Goal: Task Accomplishment & Management: Manage account settings

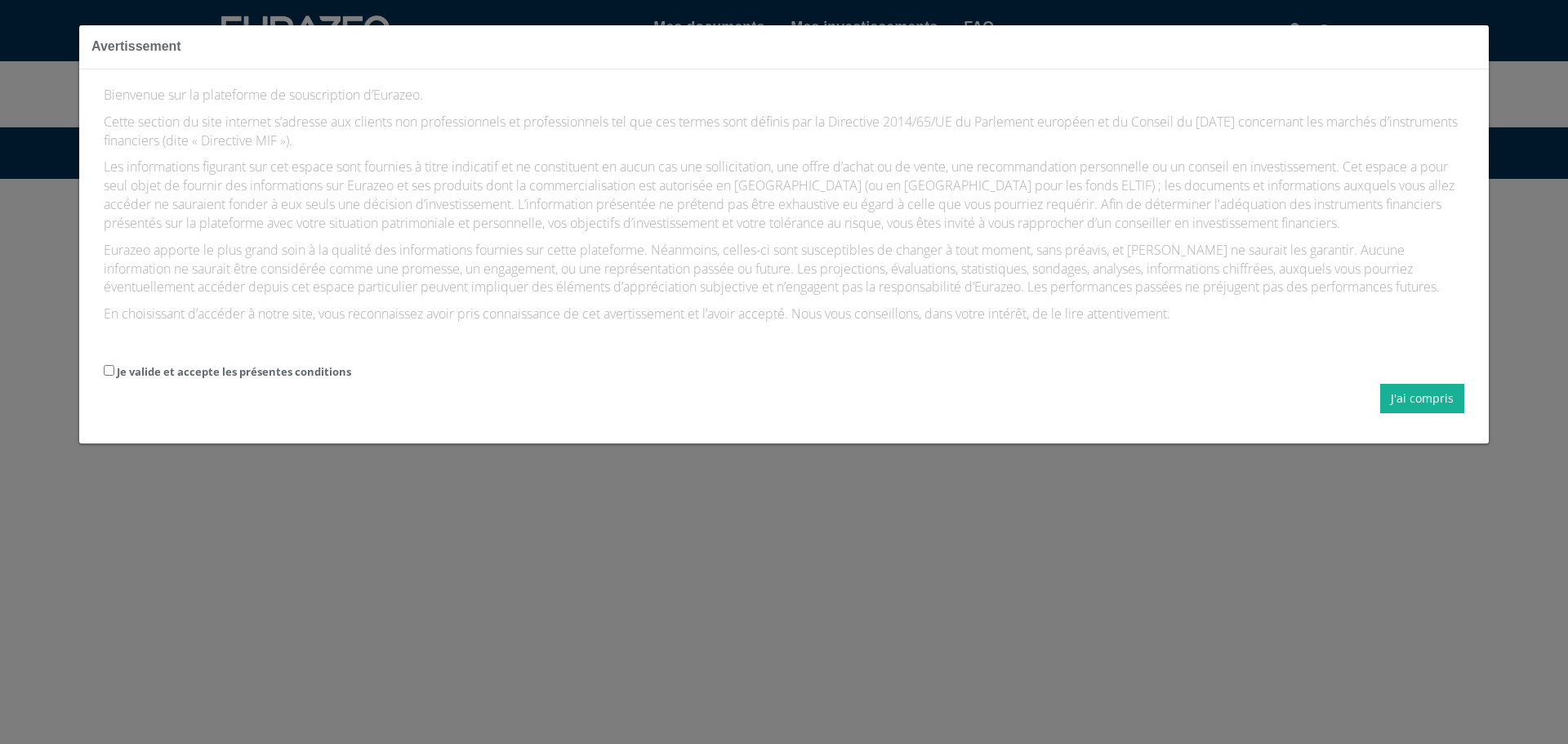
click at [125, 371] on label "Je valide et accepte les présentes conditions" at bounding box center [233, 372] width 234 height 15
click at [114, 371] on input "Je valide et accepte les présentes conditions" at bounding box center [109, 371] width 11 height 11
checkbox input "true"
click at [1438, 390] on button "J'ai compris" at bounding box center [1423, 398] width 84 height 30
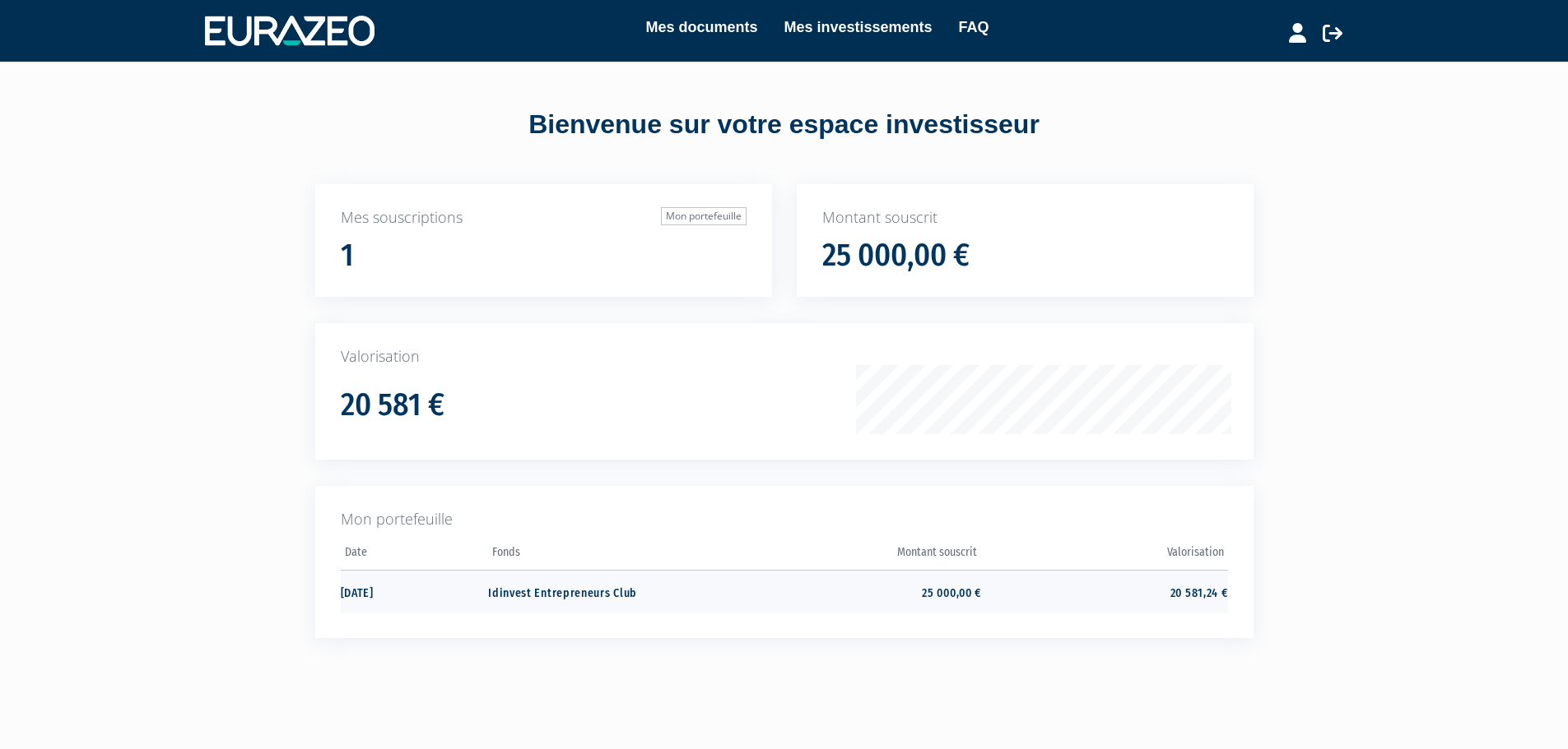
drag, startPoint x: 1163, startPoint y: 581, endPoint x: 1215, endPoint y: 588, distance: 52.5
click at [1215, 588] on div "Mon portefeuille Date Fonds Montant souscrit Valorisation" at bounding box center [784, 562] width 938 height 152
drag, startPoint x: 1215, startPoint y: 588, endPoint x: 992, endPoint y: 467, distance: 253.7
click at [1213, 589] on td "20 581,24 €" at bounding box center [1103, 592] width 246 height 43
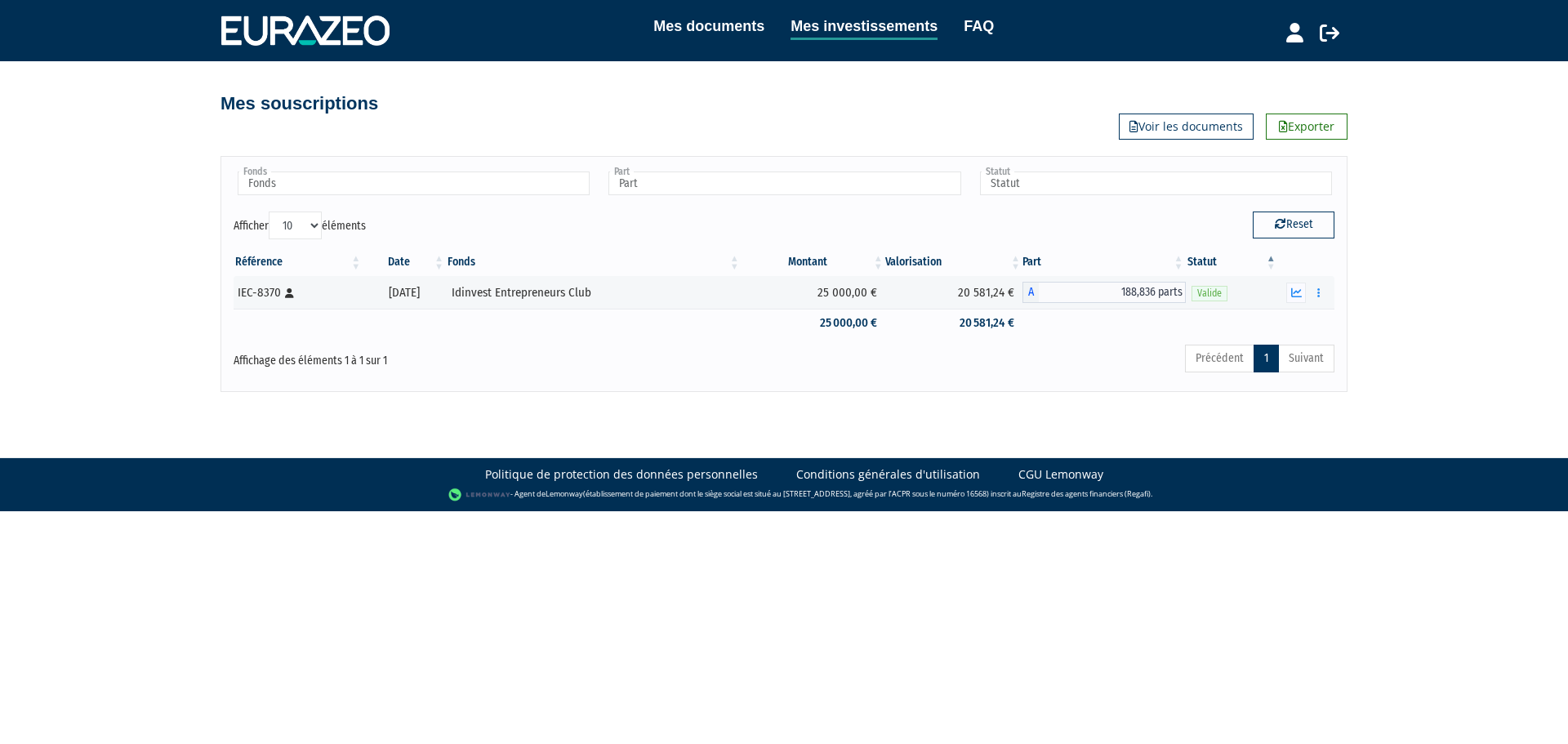
drag, startPoint x: 954, startPoint y: 282, endPoint x: 998, endPoint y: 346, distance: 77.7
click at [998, 346] on div "Fonds Idinvest Entrepreneurs Club Fonds Part A - Idinvest Entrepreneurs Club Pa…" at bounding box center [783, 273] width 1101 height 209
click at [998, 346] on div "Précédent 1 Suivant" at bounding box center [1018, 361] width 632 height 36
drag, startPoint x: 1023, startPoint y: 346, endPoint x: 696, endPoint y: 220, distance: 350.4
click at [696, 220] on div "Fonds Idinvest Entrepreneurs Club Fonds Part A - Idinvest Entrepreneurs Club Pa…" at bounding box center [783, 273] width 1101 height 209
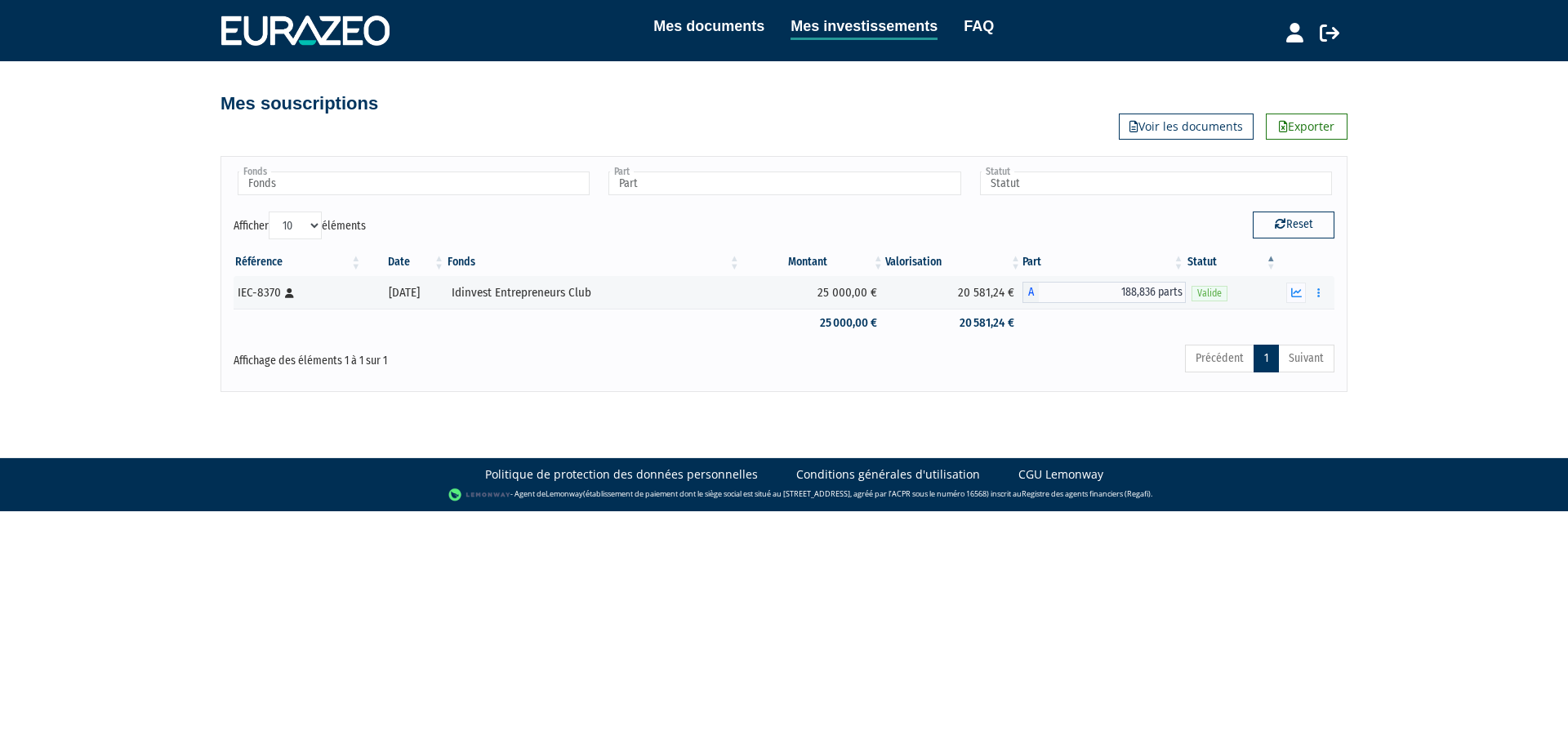
click at [696, 224] on div "Afficher 10 25 50 100 éléments" at bounding box center [502, 228] width 538 height 32
click at [804, 512] on html "Mes documents Mes investissements FAQ Déconnexion Mes documents Mes investissem…" at bounding box center [784, 256] width 1568 height 512
click at [1320, 290] on icon "button" at bounding box center [1319, 293] width 3 height 11
click at [1294, 352] on link "Rachat libre" at bounding box center [1283, 353] width 82 height 27
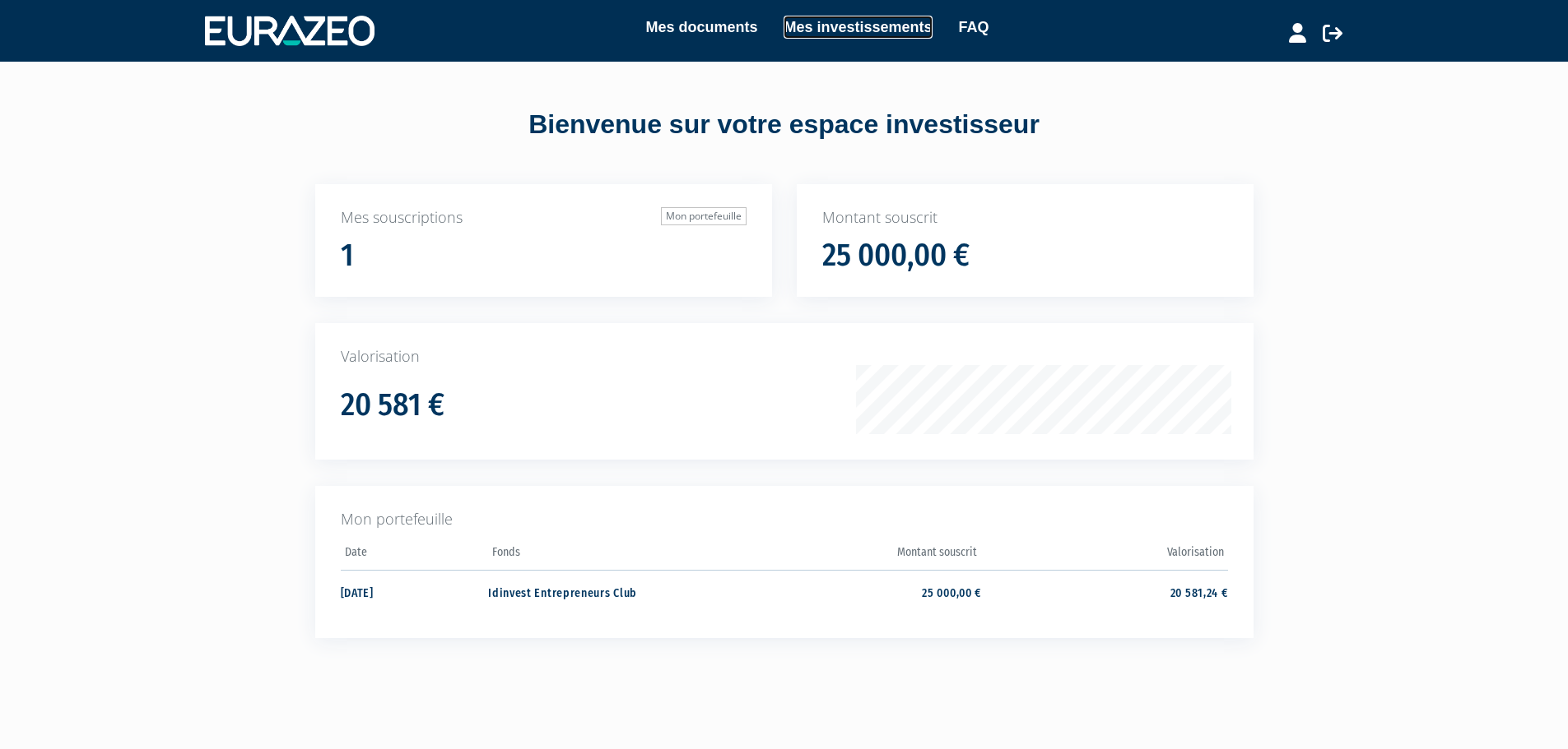
click at [832, 22] on link "Mes investissements" at bounding box center [858, 26] width 148 height 23
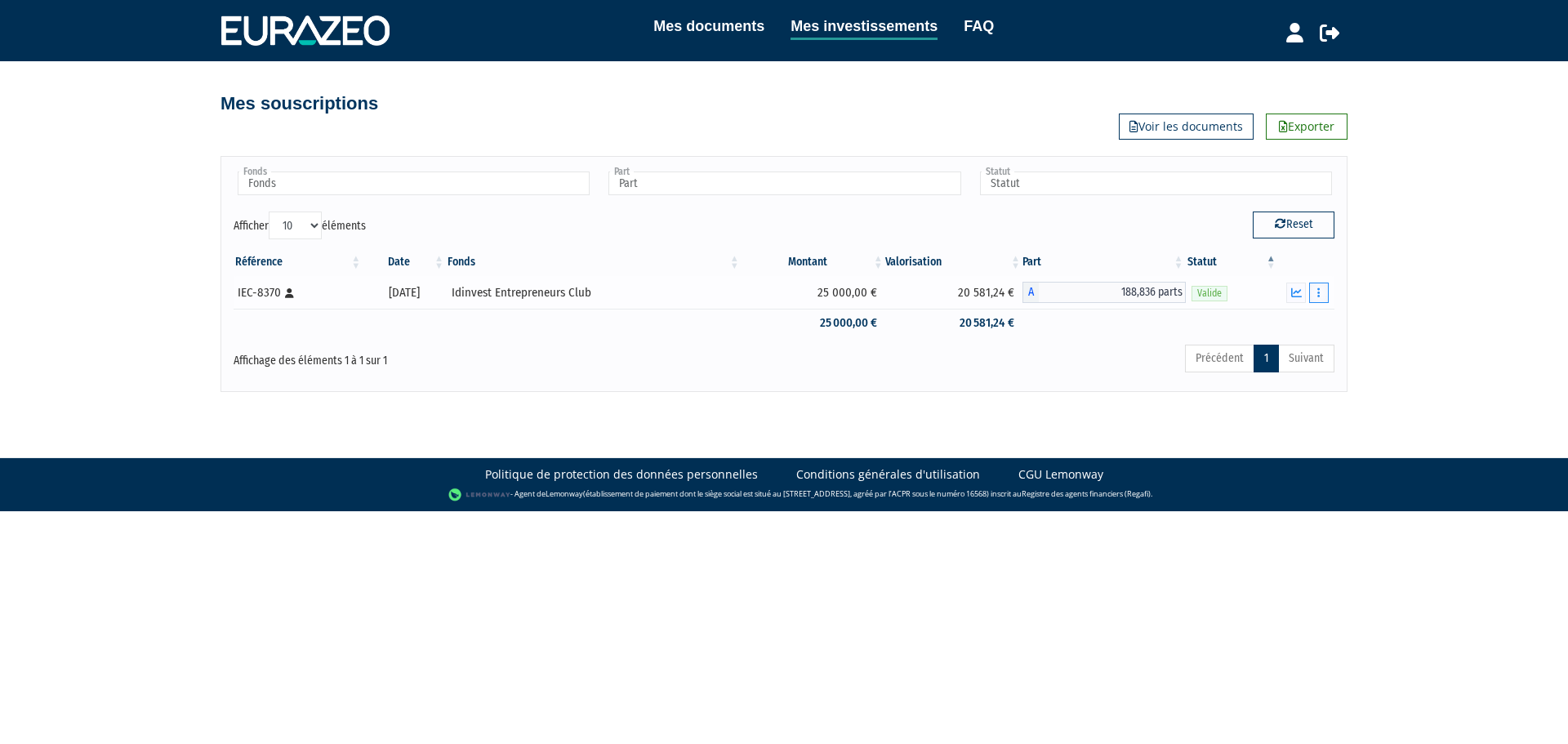
click at [1320, 292] on icon "button" at bounding box center [1319, 293] width 3 height 11
click at [1289, 31] on icon at bounding box center [1294, 32] width 17 height 20
click at [1328, 25] on icon at bounding box center [1329, 32] width 20 height 20
